Goal: Task Accomplishment & Management: Manage account settings

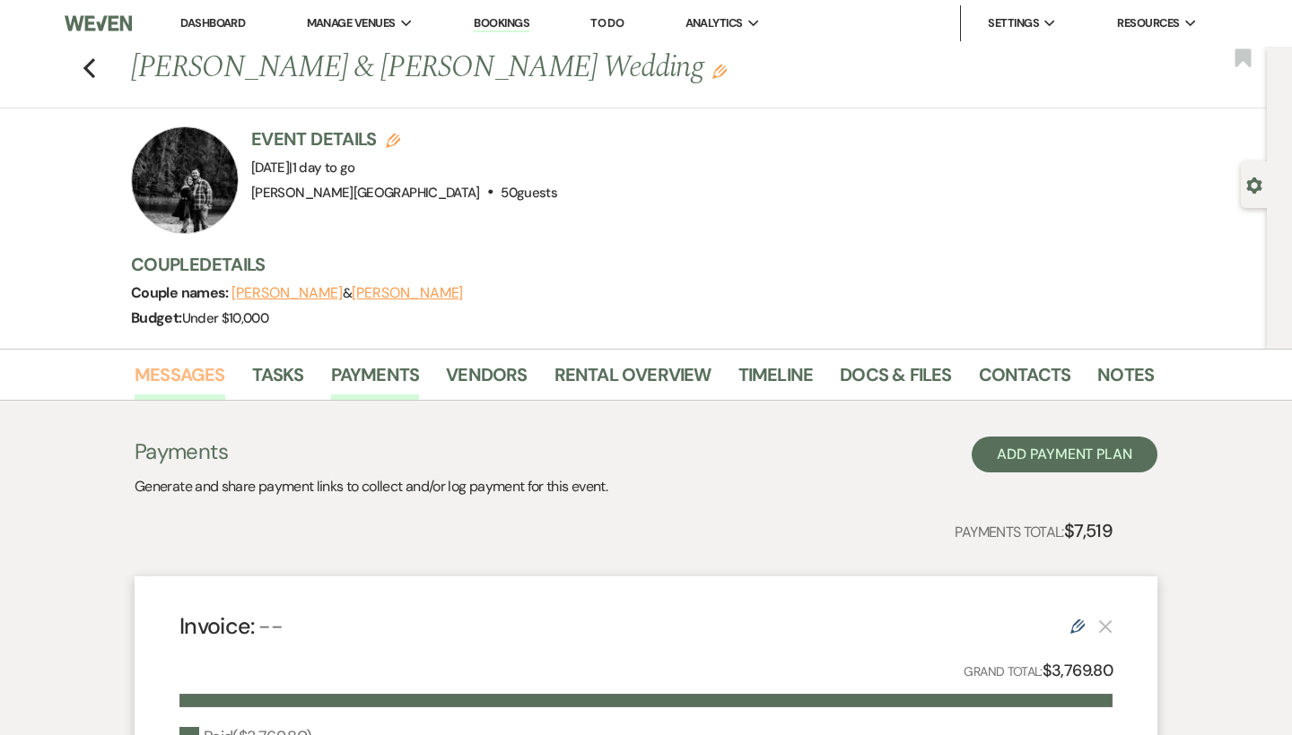
click at [207, 370] on link "Messages" at bounding box center [180, 380] width 91 height 39
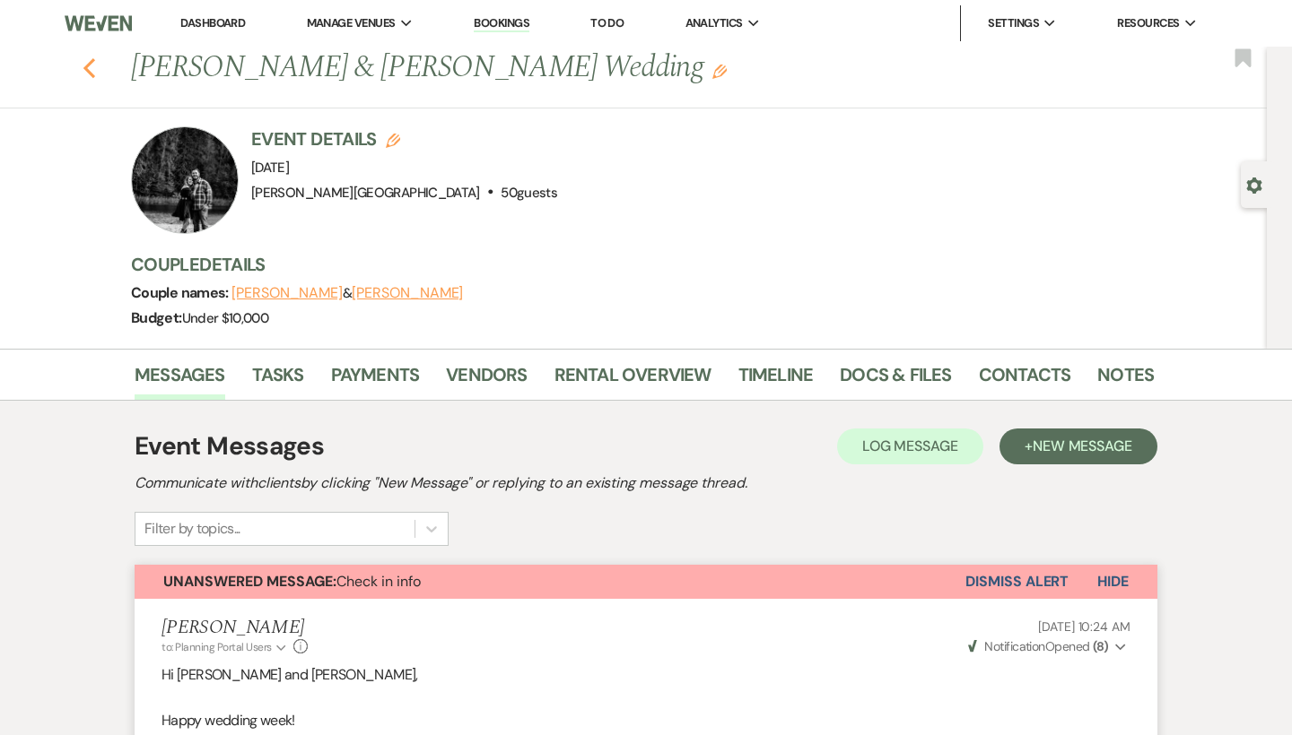
click at [87, 70] on use "button" at bounding box center [89, 68] width 12 height 20
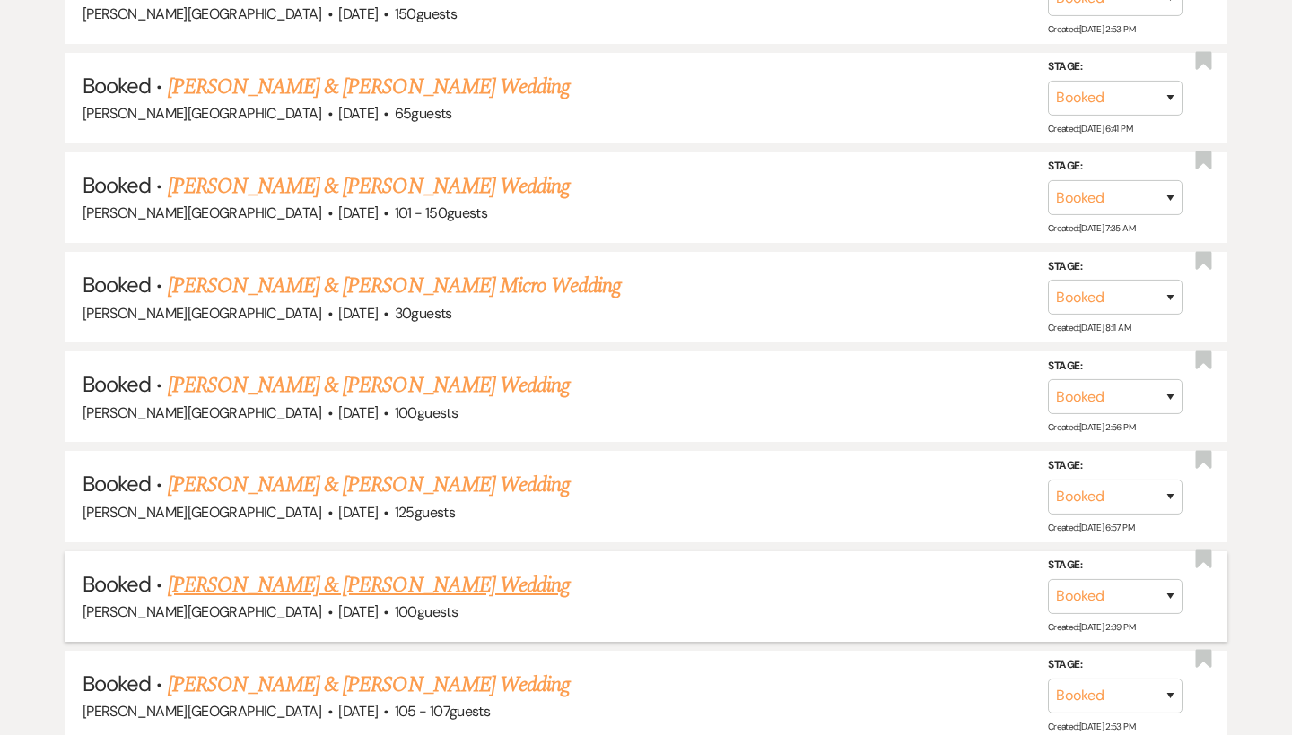
scroll to position [2154, 0]
click at [369, 171] on link "[PERSON_NAME] & [PERSON_NAME] Wedding" at bounding box center [369, 187] width 402 height 32
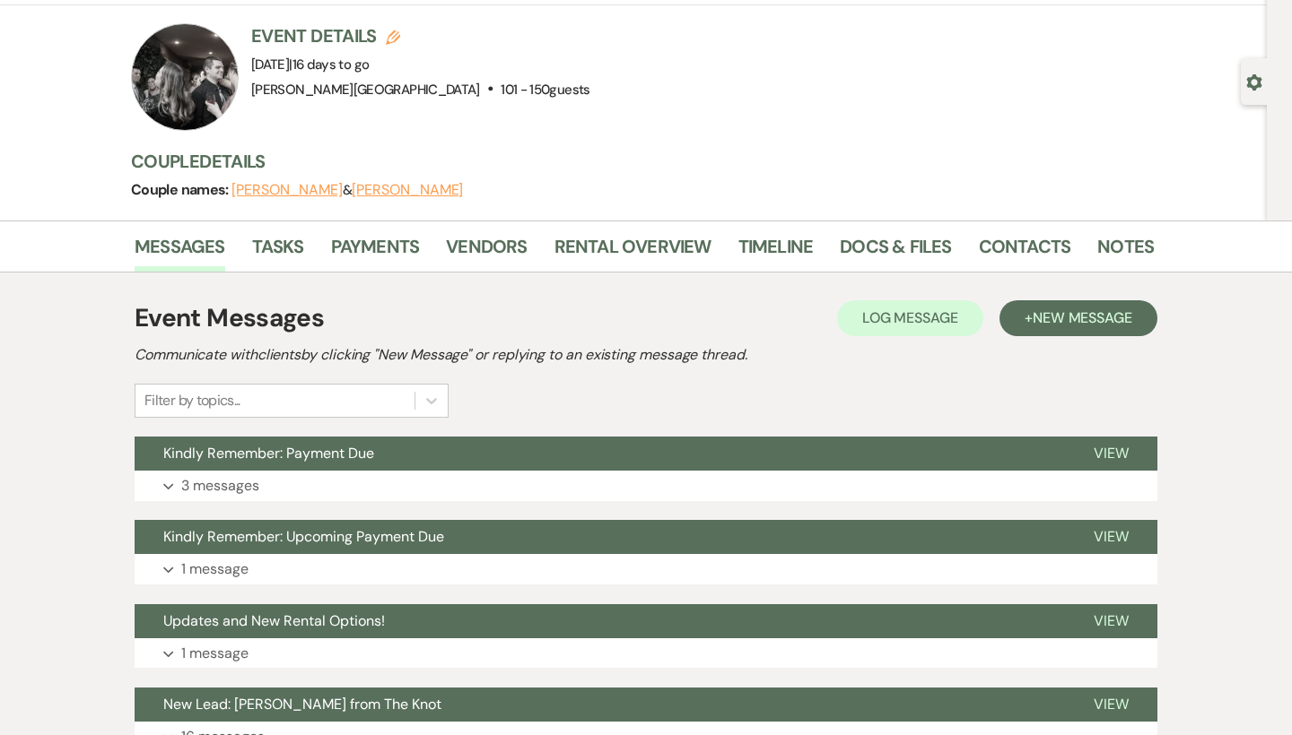
scroll to position [123, 0]
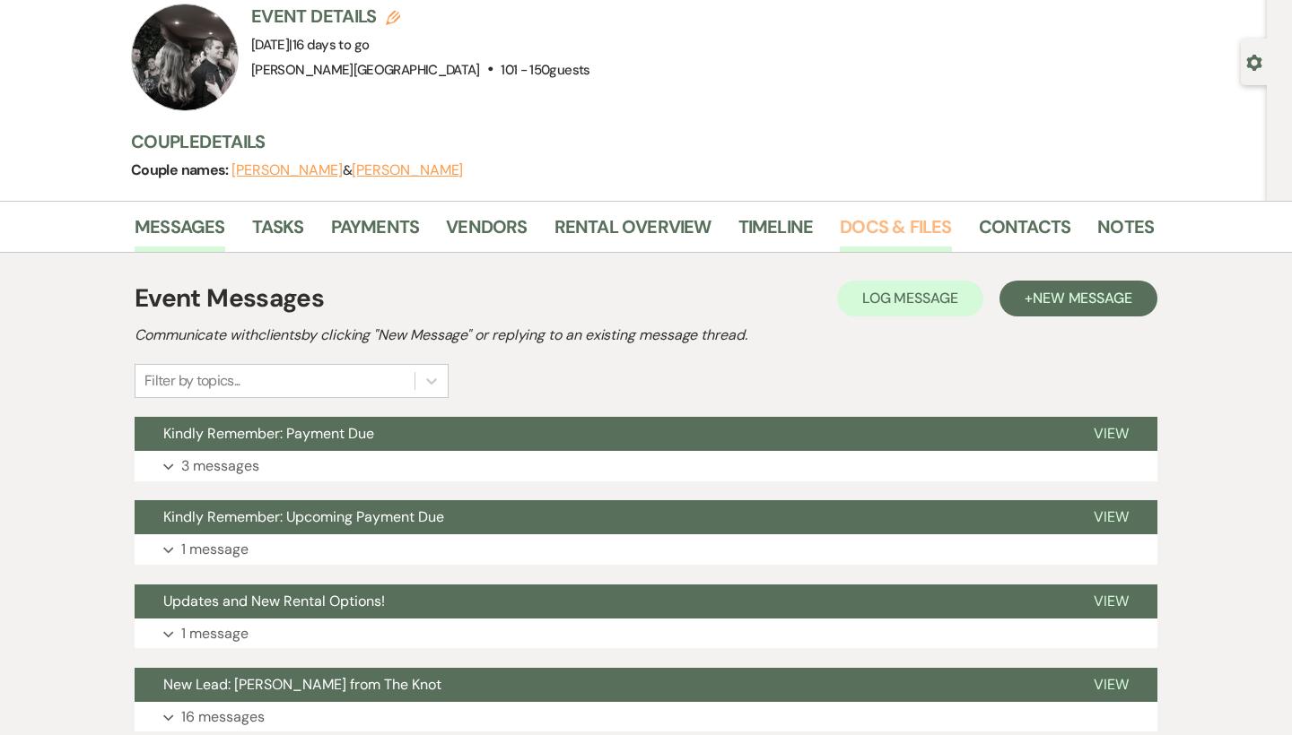
click at [857, 230] on link "Docs & Files" at bounding box center [894, 232] width 111 height 39
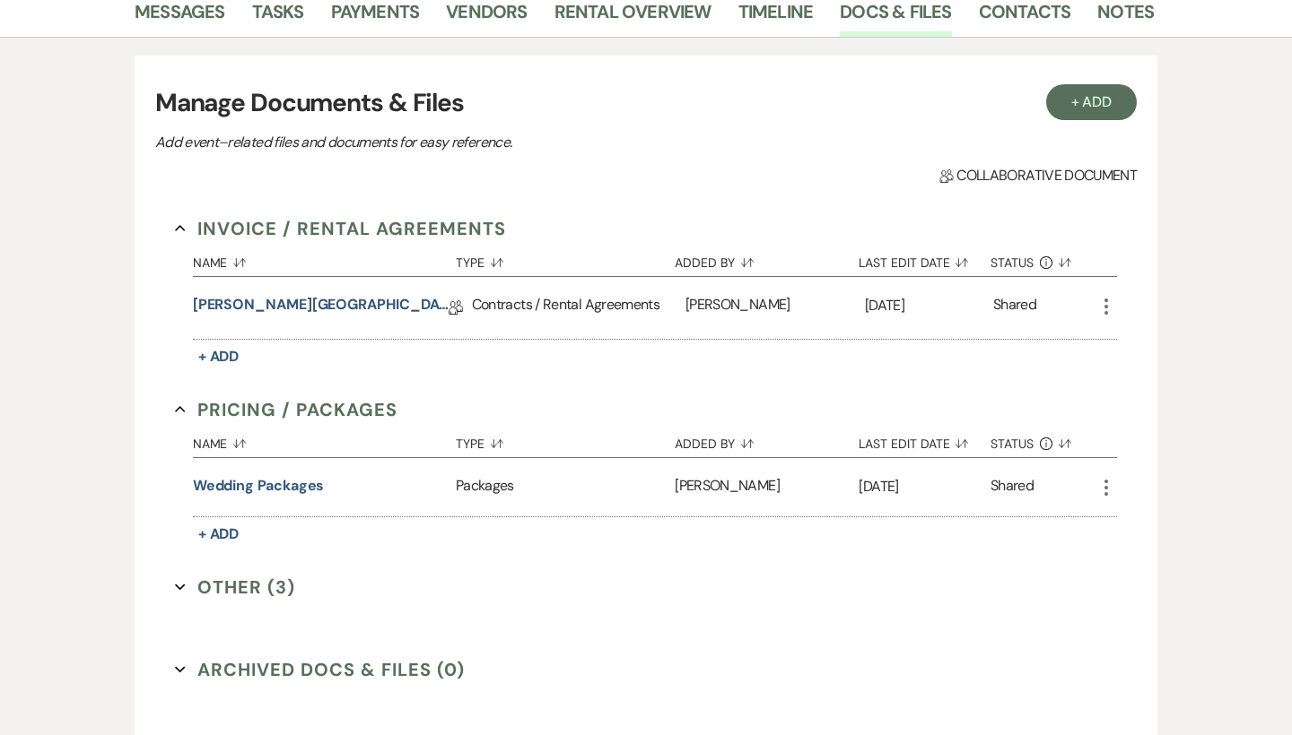
scroll to position [349, 0]
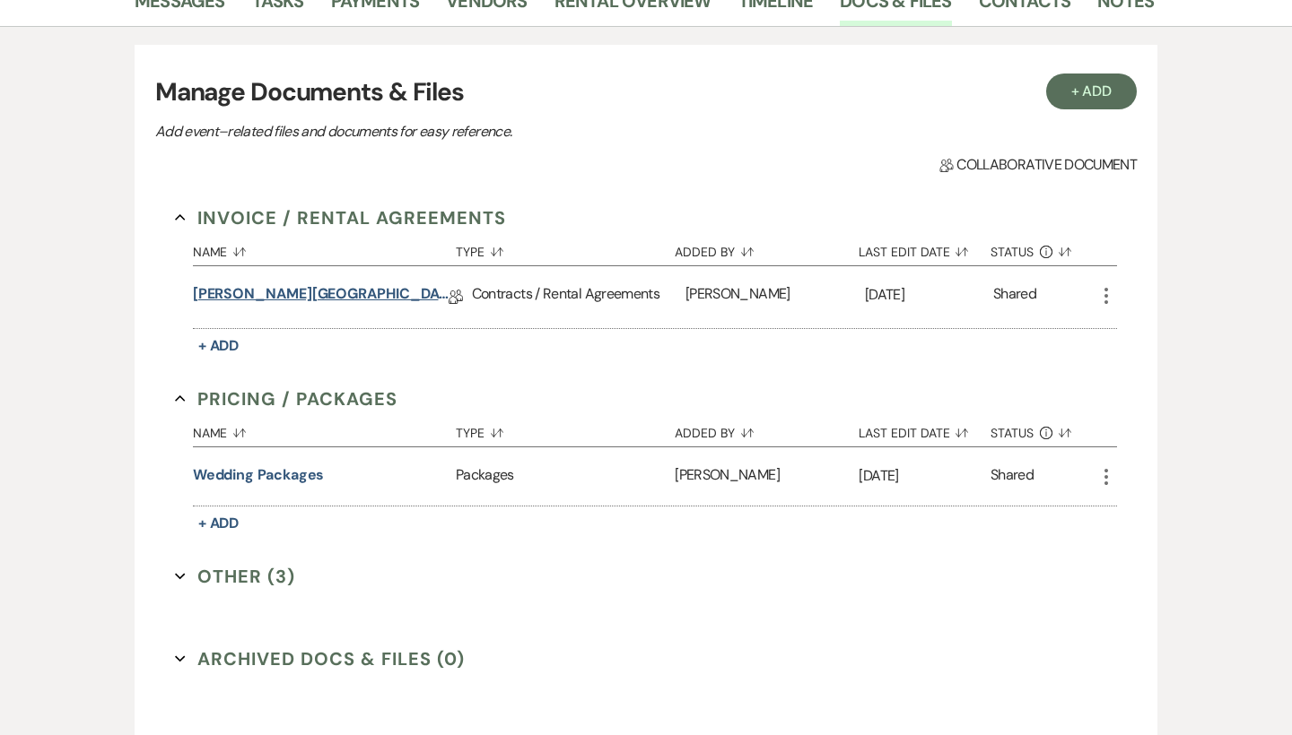
click at [354, 291] on link "[PERSON_NAME][GEOGRAPHIC_DATA] Contract" at bounding box center [321, 297] width 256 height 28
